Goal: Check status: Check status

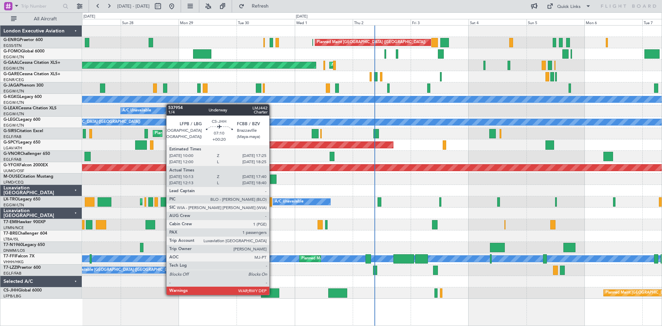
click at [273, 294] on div at bounding box center [270, 292] width 18 height 9
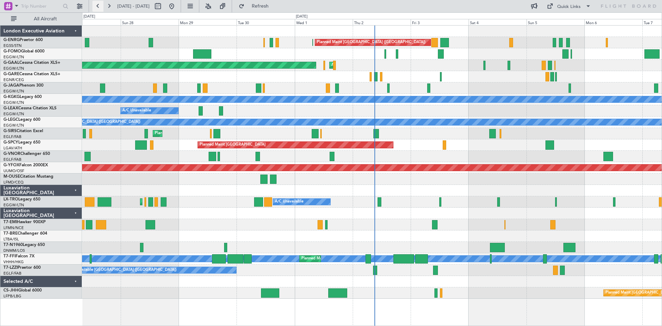
click at [98, 9] on button at bounding box center [97, 6] width 11 height 11
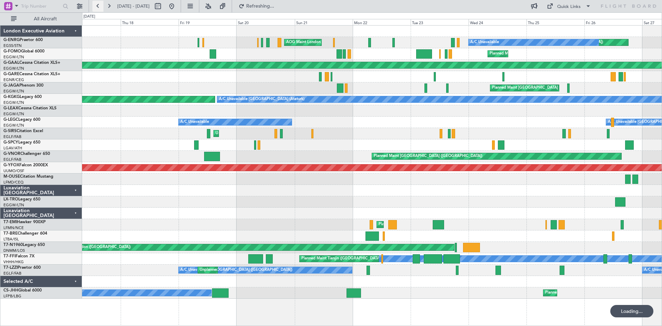
click at [98, 9] on button at bounding box center [97, 6] width 11 height 11
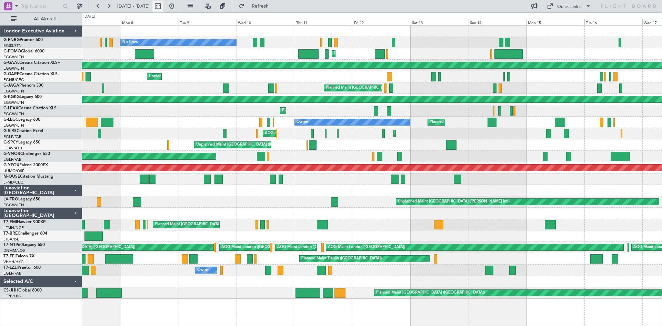
click at [164, 6] on button at bounding box center [157, 6] width 11 height 11
select select "9"
select select "2025"
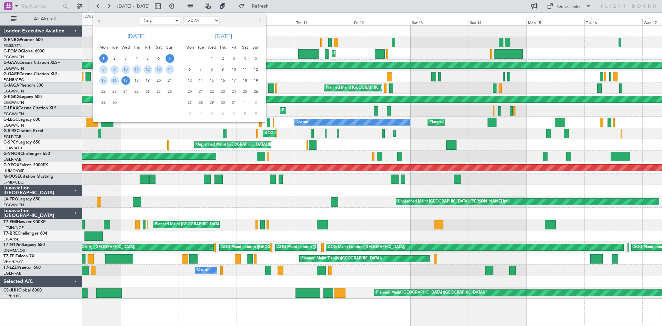
click at [103, 58] on span "1" at bounding box center [103, 58] width 9 height 9
click at [104, 82] on span "15" at bounding box center [103, 80] width 9 height 9
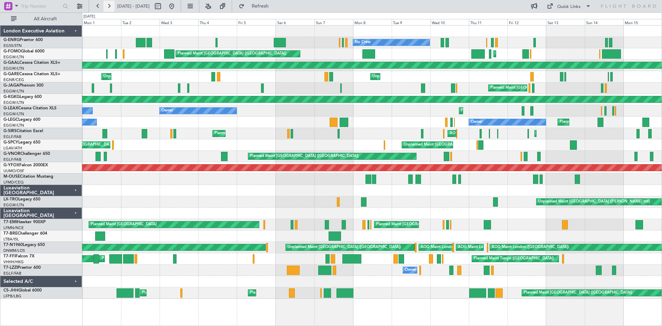
click at [109, 5] on button at bounding box center [108, 6] width 11 height 11
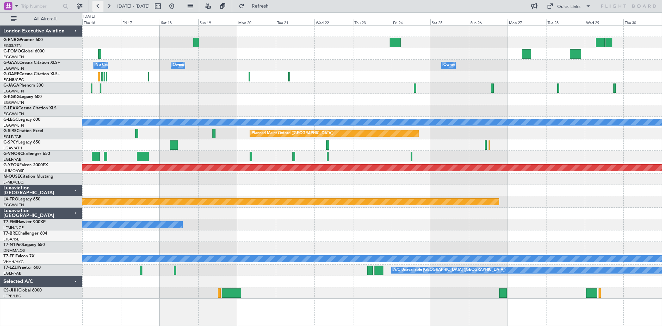
click at [99, 6] on button at bounding box center [97, 6] width 11 height 11
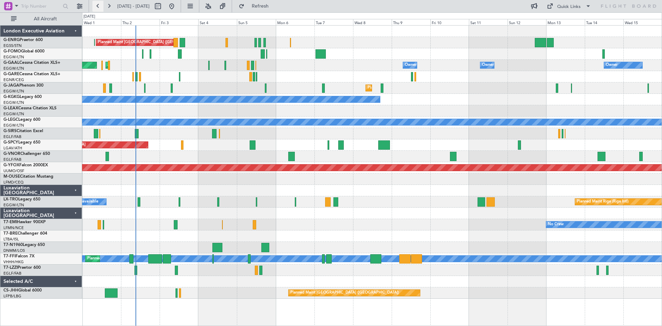
click at [97, 7] on button at bounding box center [97, 6] width 11 height 11
